Goal: Information Seeking & Learning: Learn about a topic

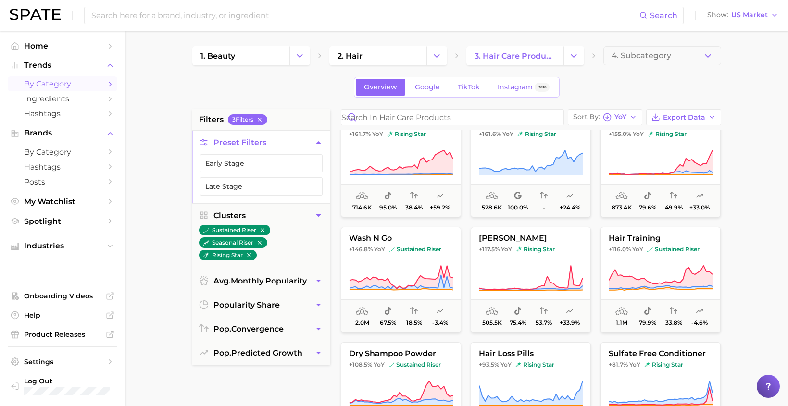
scroll to position [136, 0]
click at [263, 233] on icon "button" at bounding box center [262, 230] width 7 height 7
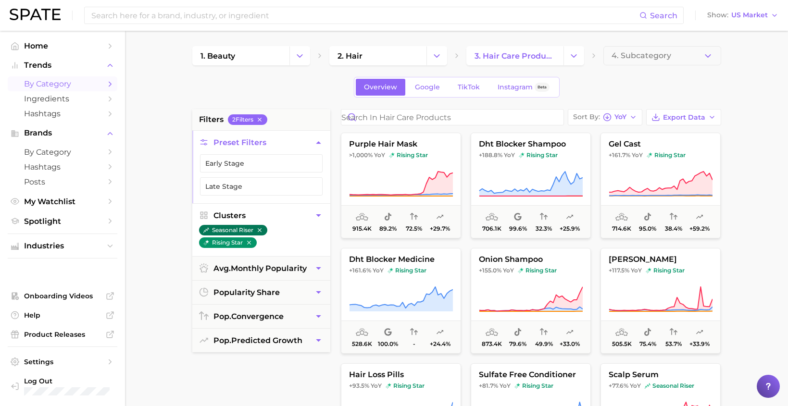
click at [263, 234] on icon "button" at bounding box center [259, 230] width 7 height 7
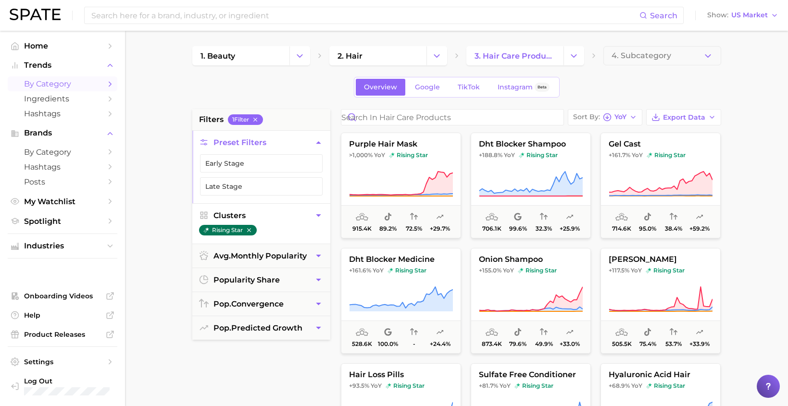
click at [252, 232] on icon "button" at bounding box center [249, 230] width 7 height 7
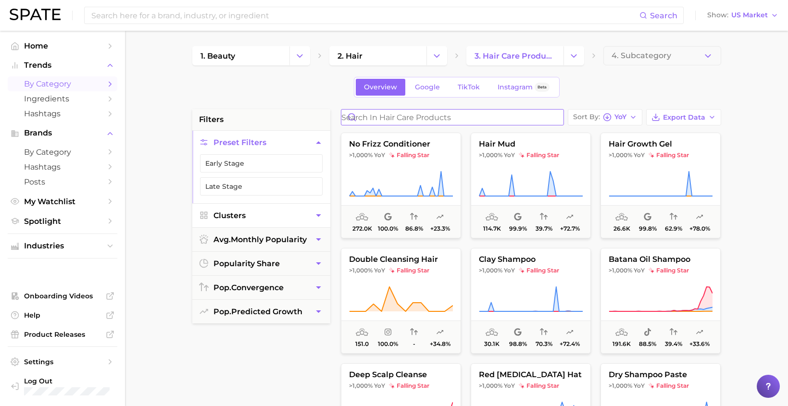
click at [438, 117] on input "Search in hair care products" at bounding box center [452, 117] width 222 height 15
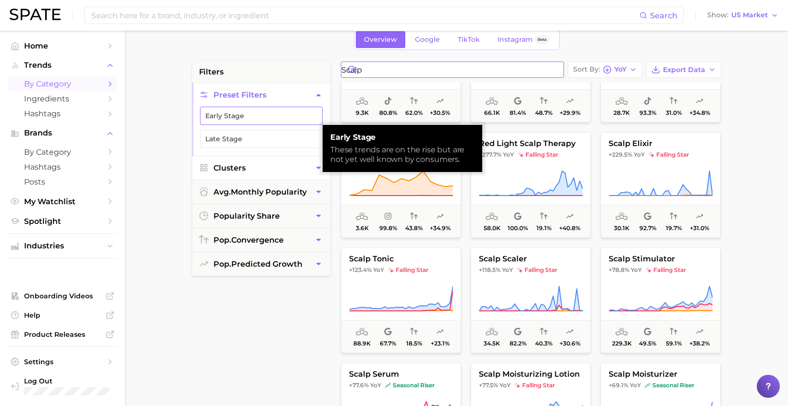
scroll to position [47, 0]
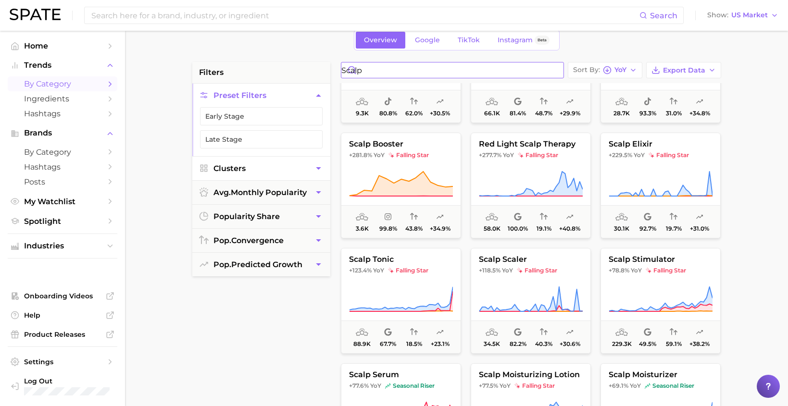
type input "scalp"
click at [290, 173] on button "Clusters" at bounding box center [261, 169] width 138 height 24
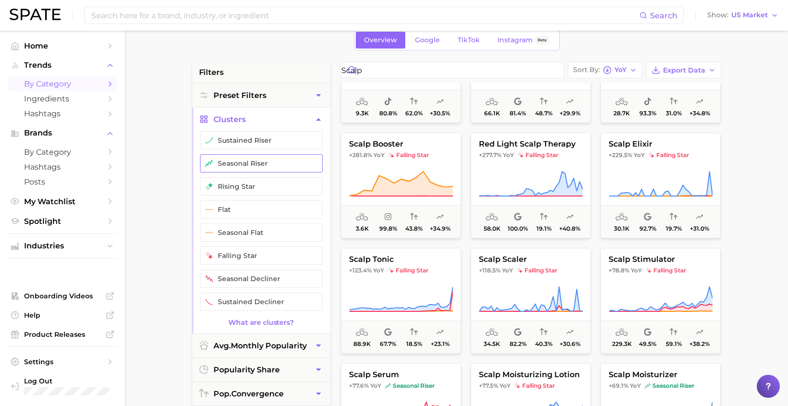
drag, startPoint x: 262, startPoint y: 143, endPoint x: 263, endPoint y: 156, distance: 12.5
click at [262, 144] on button "sustained riser" at bounding box center [261, 140] width 123 height 18
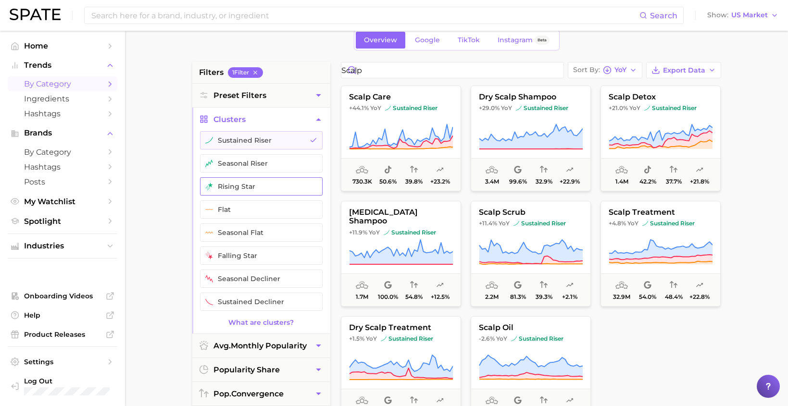
drag, startPoint x: 263, startPoint y: 157, endPoint x: 265, endPoint y: 182, distance: 25.1
click at [263, 157] on button "seasonal riser" at bounding box center [261, 163] width 123 height 18
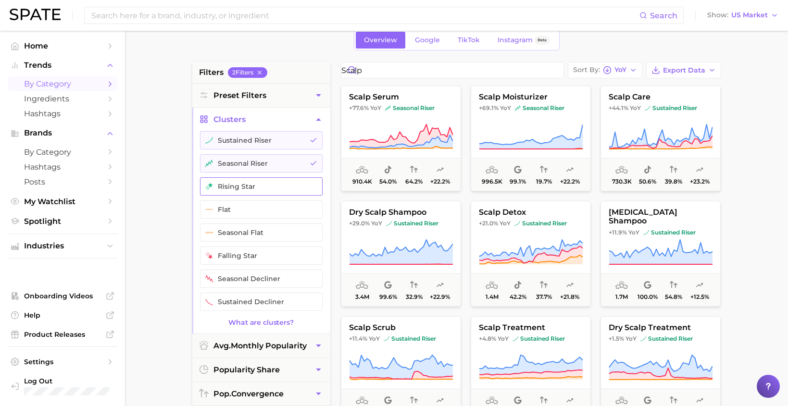
click at [265, 182] on button "rising star" at bounding box center [261, 186] width 123 height 18
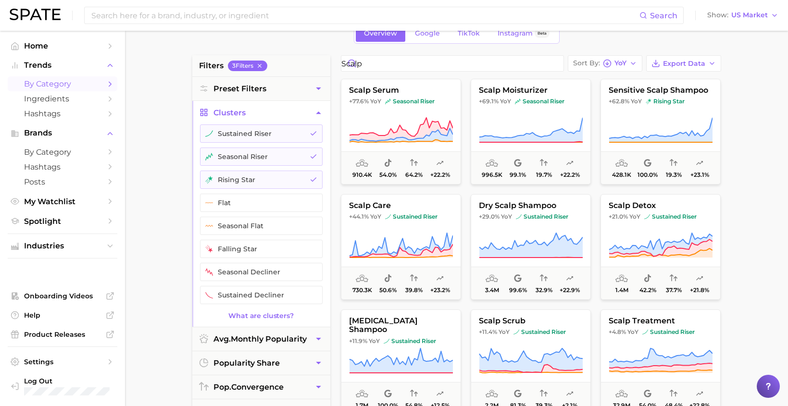
scroll to position [53, 0]
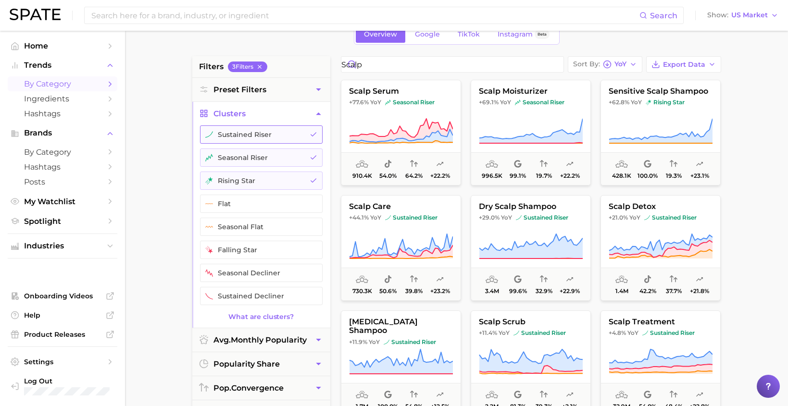
drag, startPoint x: 271, startPoint y: 131, endPoint x: 280, endPoint y: 146, distance: 17.5
click at [272, 132] on button "sustained riser" at bounding box center [261, 135] width 123 height 18
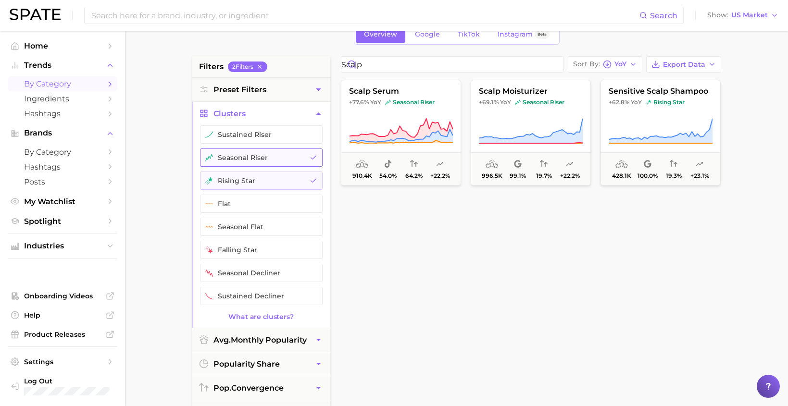
click at [277, 156] on button "seasonal riser" at bounding box center [261, 158] width 123 height 18
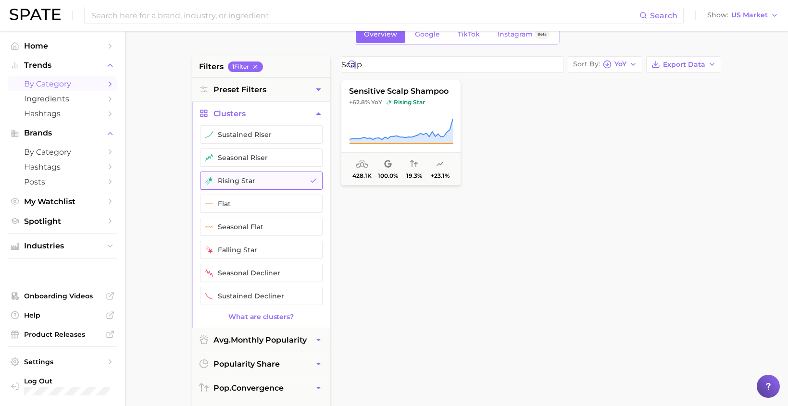
click at [283, 182] on button "rising star" at bounding box center [261, 181] width 123 height 18
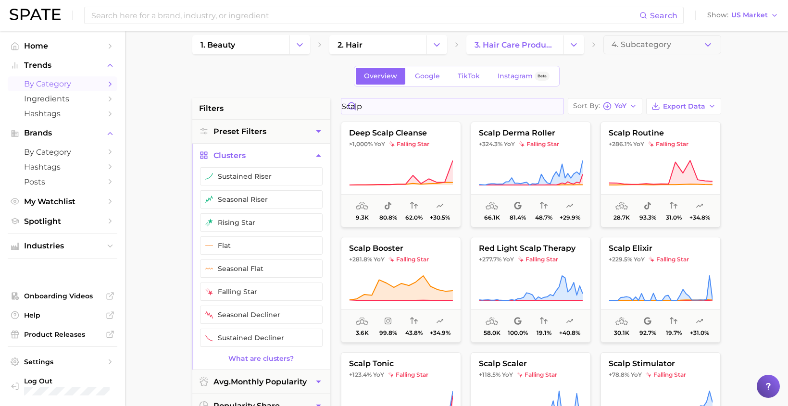
scroll to position [5, 0]
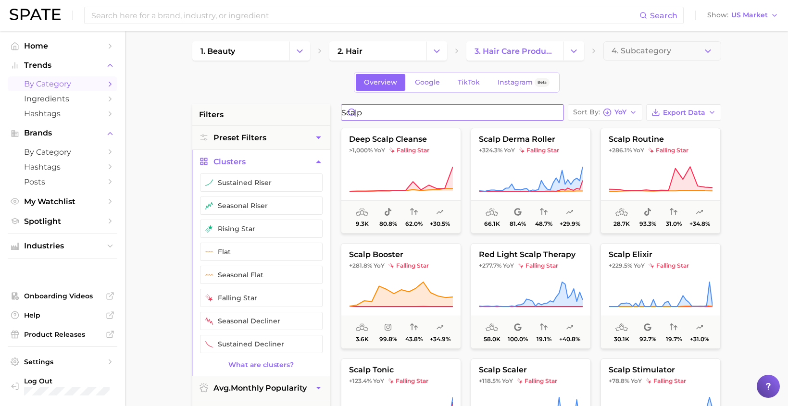
click at [375, 110] on input "scalp" at bounding box center [452, 112] width 222 height 15
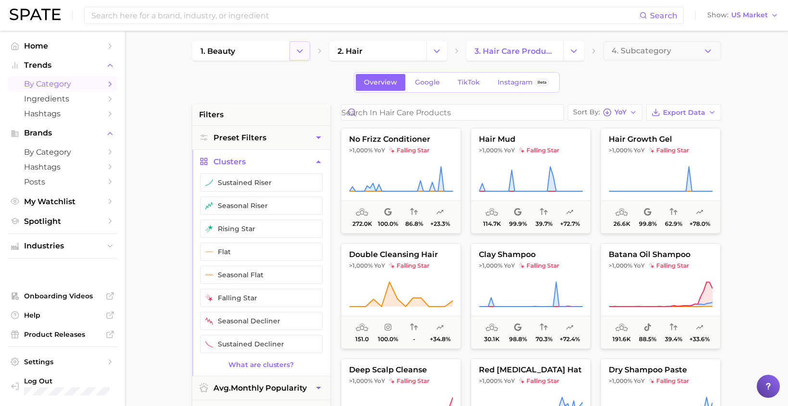
click at [303, 55] on icon "Change Category" at bounding box center [300, 51] width 10 height 10
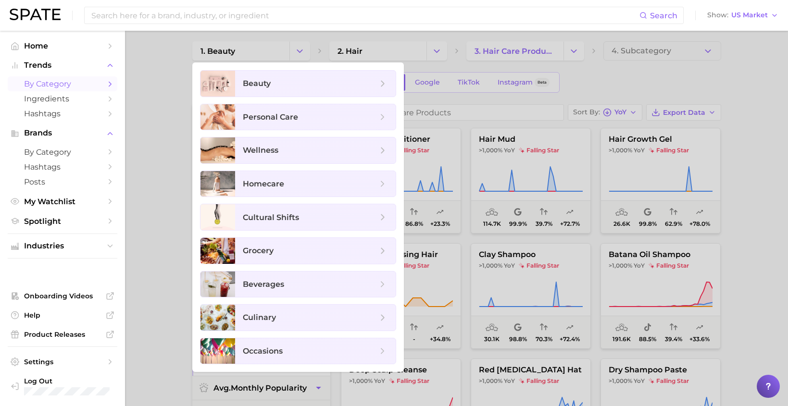
click at [444, 50] on div at bounding box center [394, 203] width 788 height 406
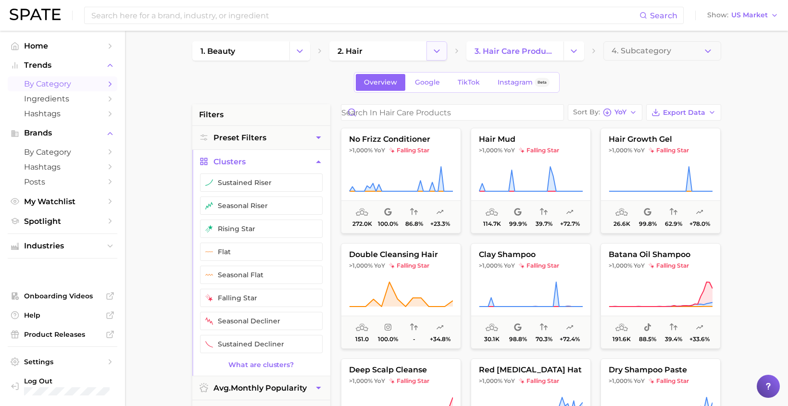
click at [440, 50] on icon "Change Category" at bounding box center [437, 51] width 10 height 10
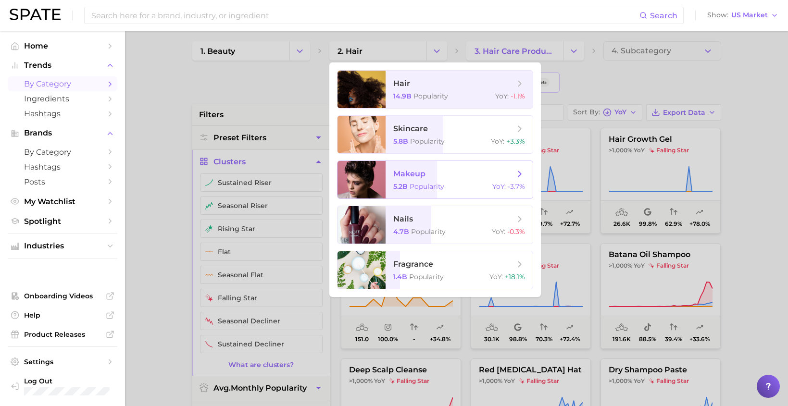
click at [446, 185] on div "5.2b Popularity YoY : -3.7%" at bounding box center [459, 186] width 132 height 9
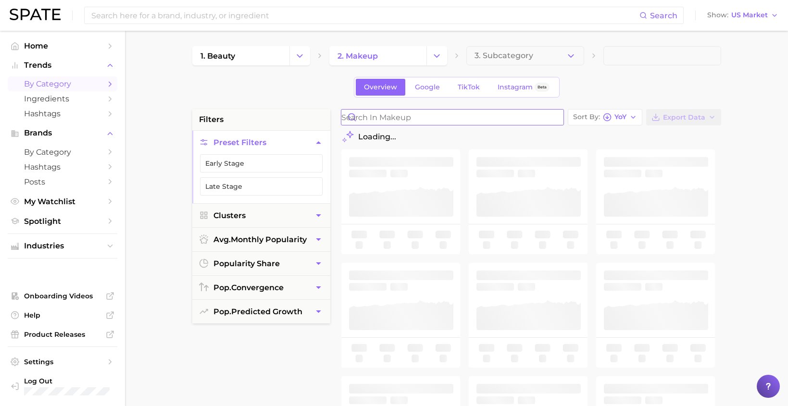
click at [429, 119] on input "Search in makeup" at bounding box center [452, 117] width 222 height 15
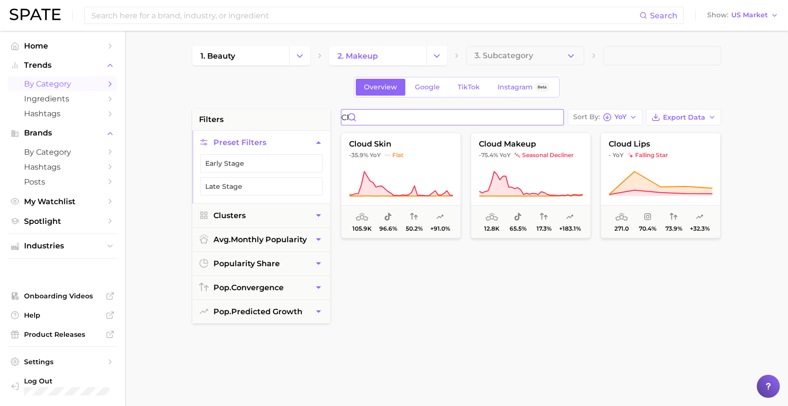
type input "c"
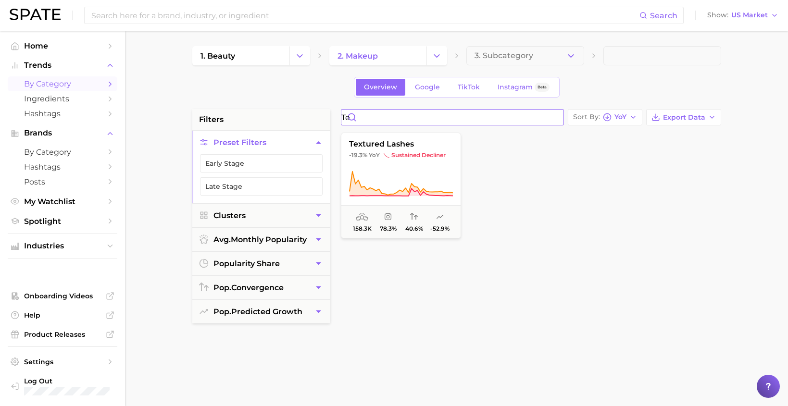
type input "t"
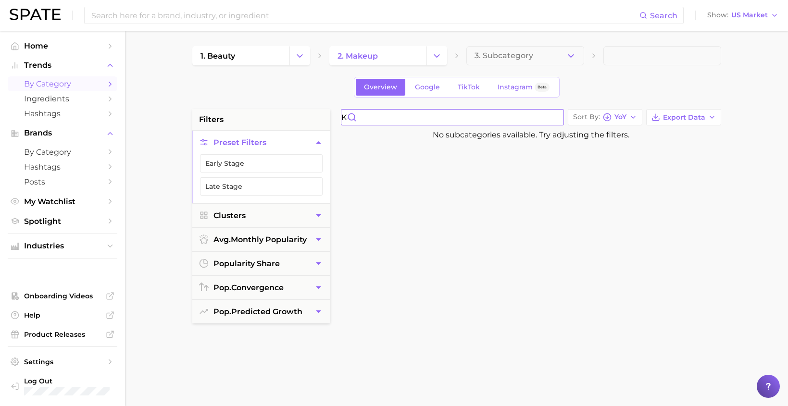
type input "k"
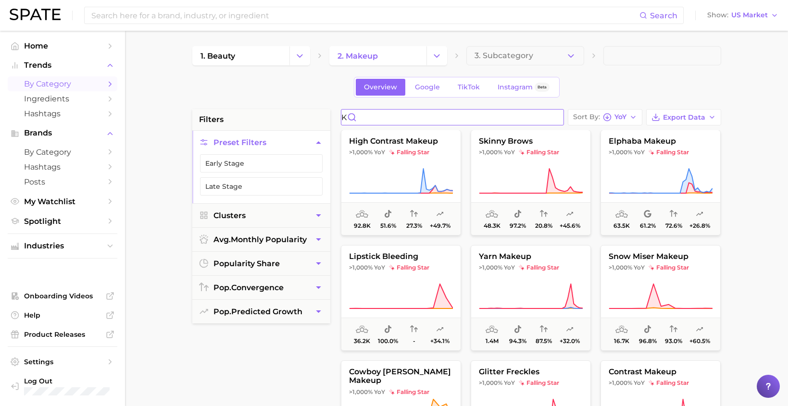
scroll to position [357, 0]
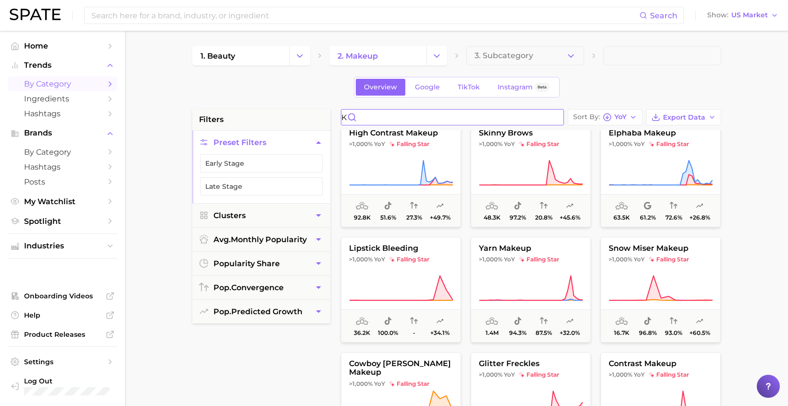
click at [555, 114] on input "k" at bounding box center [452, 117] width 222 height 15
click at [555, 116] on input "k" at bounding box center [452, 117] width 222 height 15
